Goal: Find specific page/section: Find specific page/section

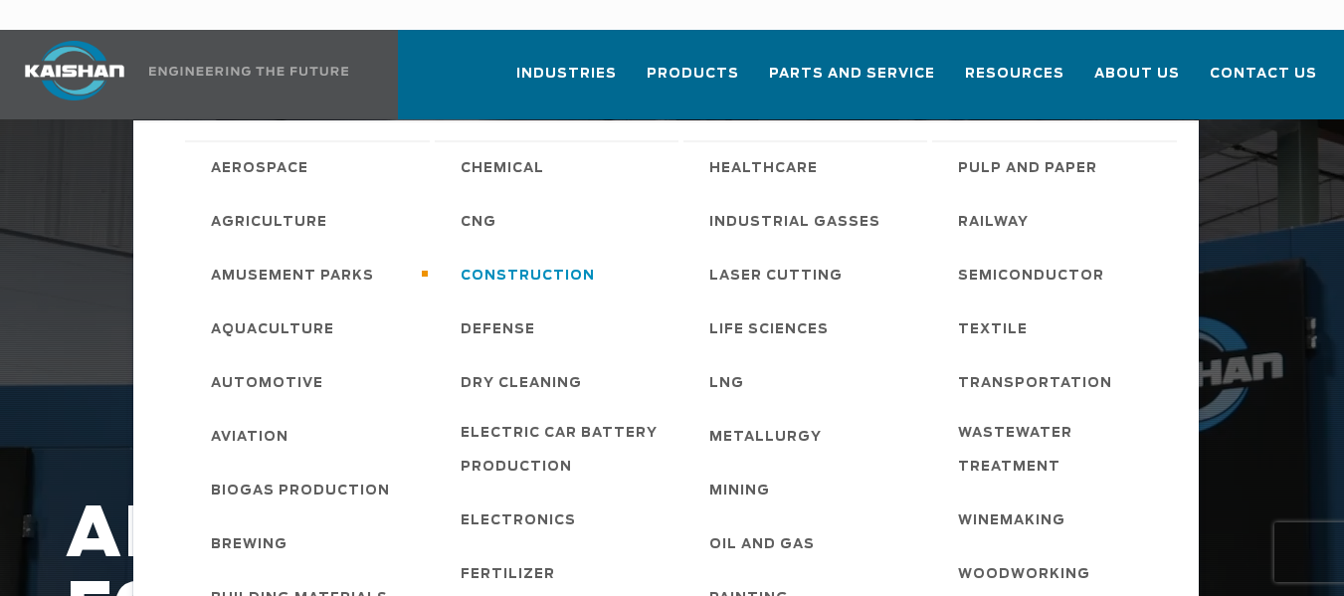
click at [536, 260] on span "Construction" at bounding box center [528, 277] width 134 height 34
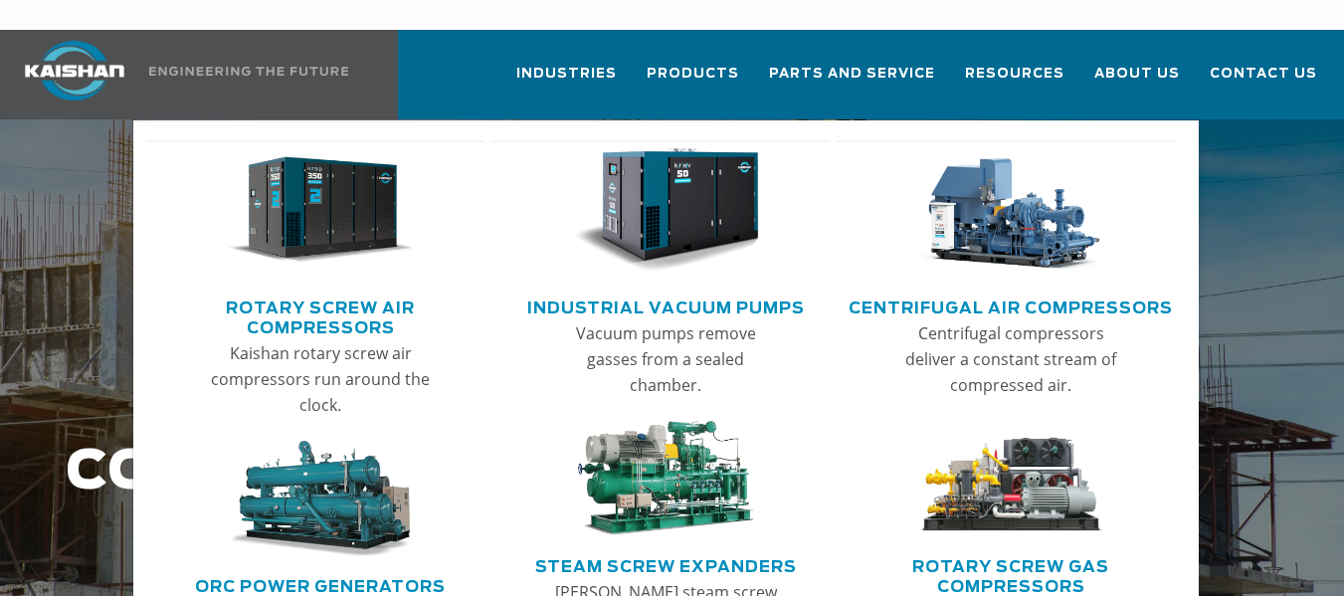
click at [326, 193] on img "Main menu" at bounding box center [320, 210] width 185 height 124
